Goal: Download file/media: Obtain a digital file from the website

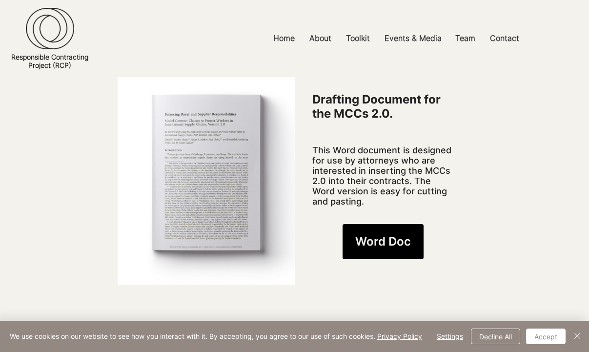
scroll to position [761, 0]
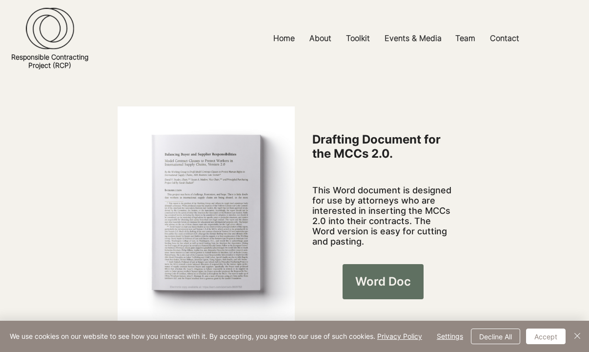
click at [393, 273] on span "Word Doc" at bounding box center [384, 281] width 56 height 17
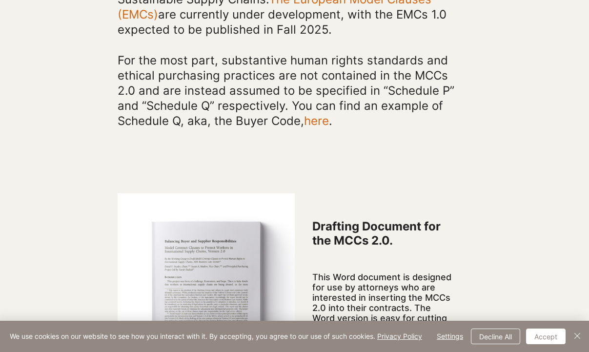
scroll to position [602, 0]
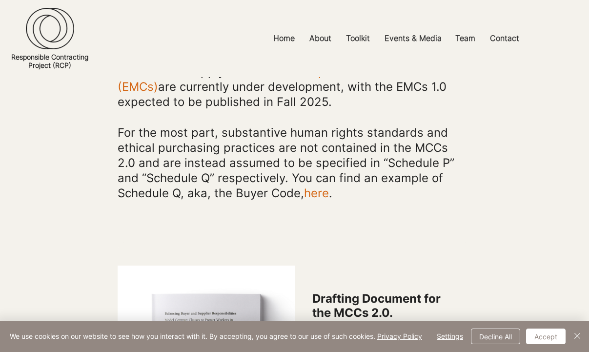
click at [323, 186] on span "here" at bounding box center [316, 193] width 25 height 14
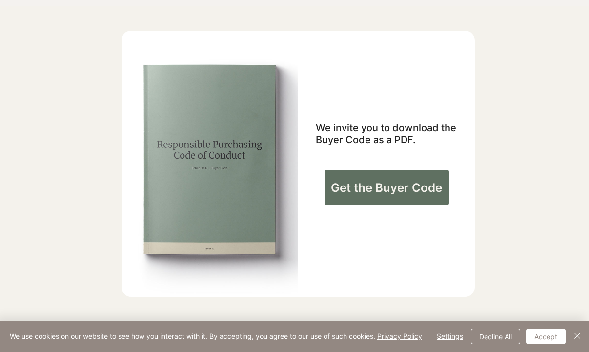
scroll to position [634, 0]
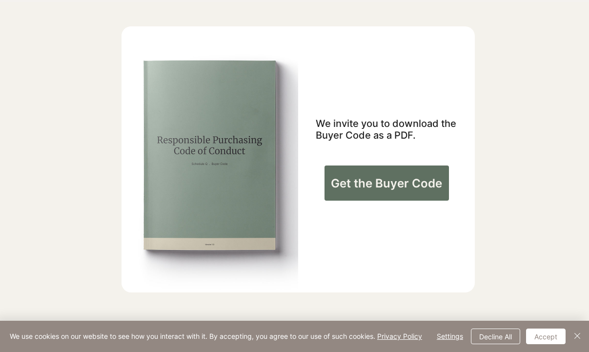
click at [375, 192] on span "Get the Buyer Code" at bounding box center [386, 183] width 111 height 17
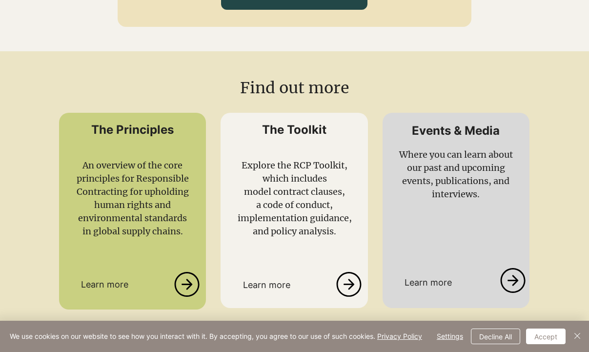
scroll to position [1650, 0]
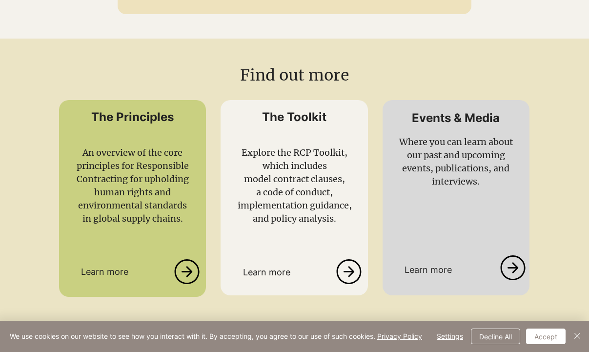
click at [299, 187] on span "a code of conduct," at bounding box center [294, 192] width 77 height 11
click at [351, 259] on icon at bounding box center [348, 271] width 25 height 25
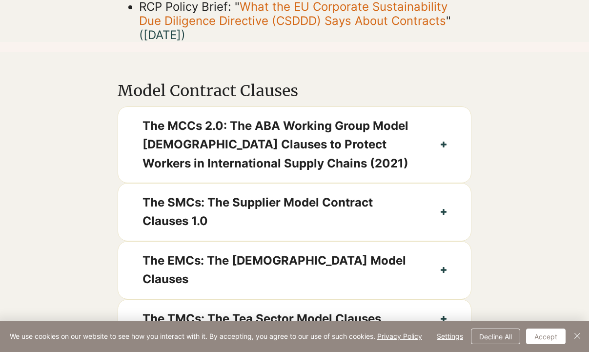
scroll to position [529, 0]
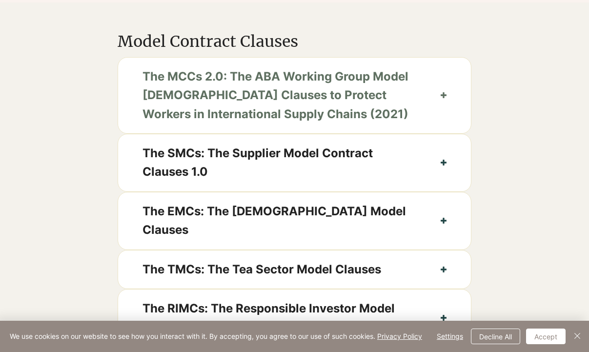
click at [288, 109] on span "The MCCs 2.0: The ABA Working Group Model [DEMOGRAPHIC_DATA] Clauses to Protect…" at bounding box center [279, 95] width 273 height 56
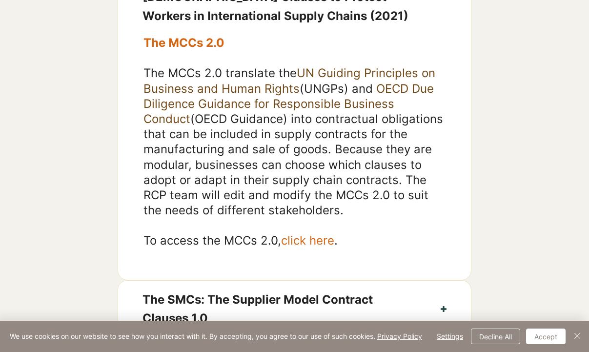
scroll to position [629, 0]
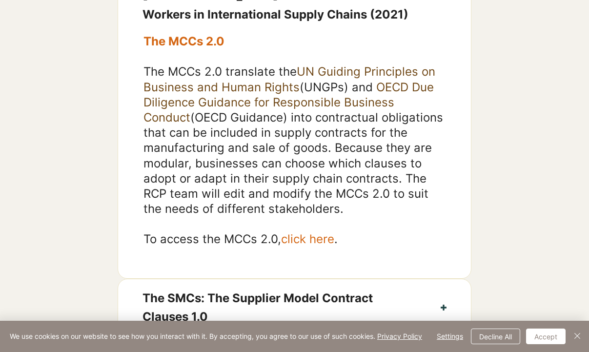
click at [312, 246] on span "click here" at bounding box center [307, 239] width 53 height 14
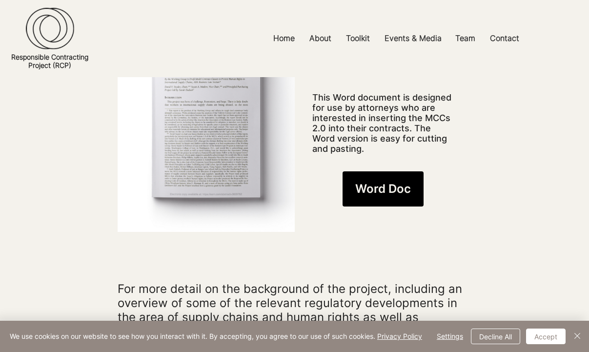
scroll to position [810, 0]
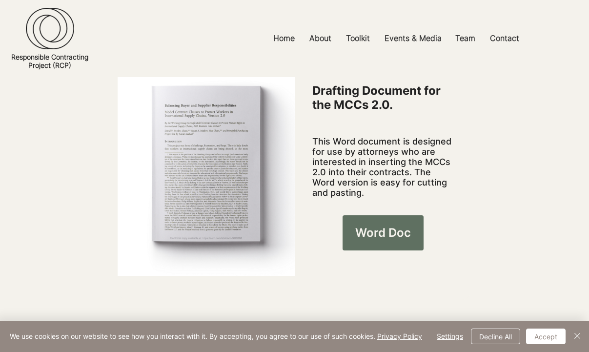
click at [383, 225] on span "Word Doc" at bounding box center [384, 233] width 56 height 17
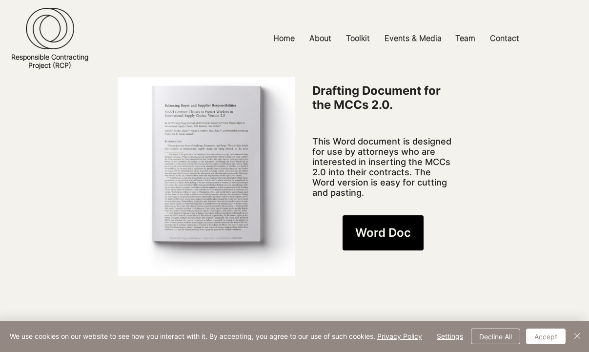
click at [396, 16] on div at bounding box center [294, 38] width 589 height 77
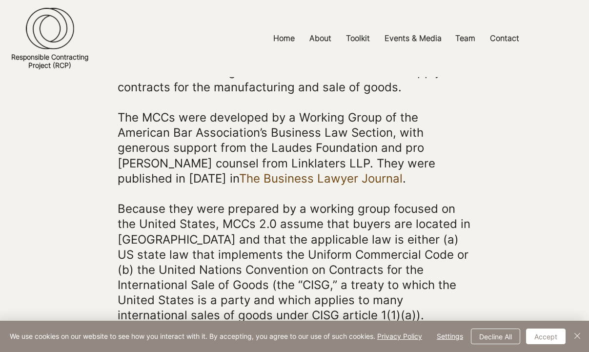
scroll to position [66, 0]
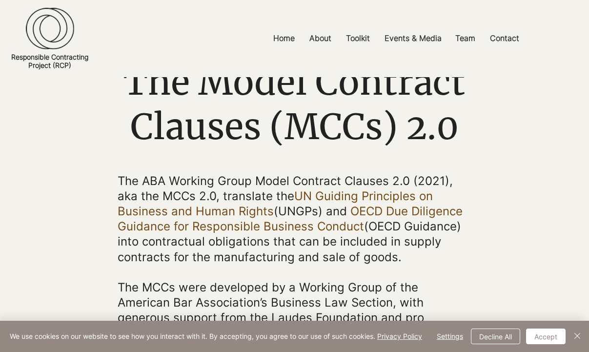
click at [231, 9] on div at bounding box center [294, 38] width 589 height 77
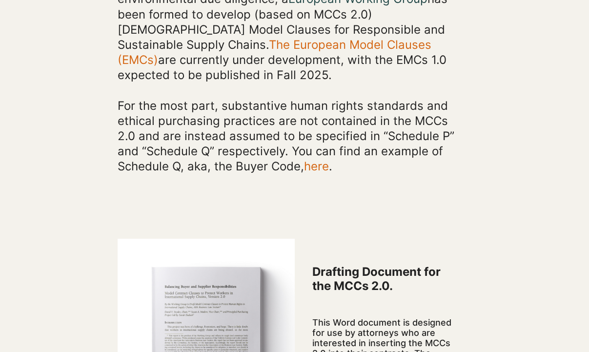
scroll to position [737, 0]
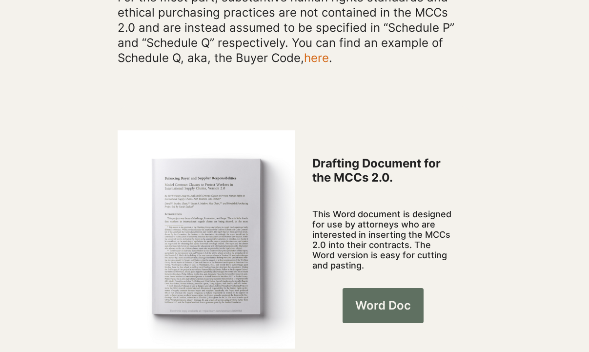
click at [374, 297] on span "Word Doc" at bounding box center [384, 305] width 56 height 17
